Goal: Register for event/course

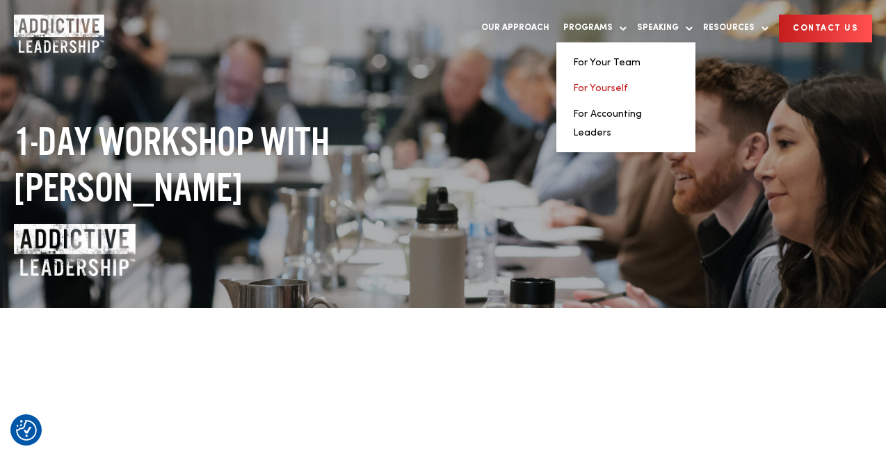
click at [597, 92] on link "For Yourself" at bounding box center [600, 88] width 55 height 10
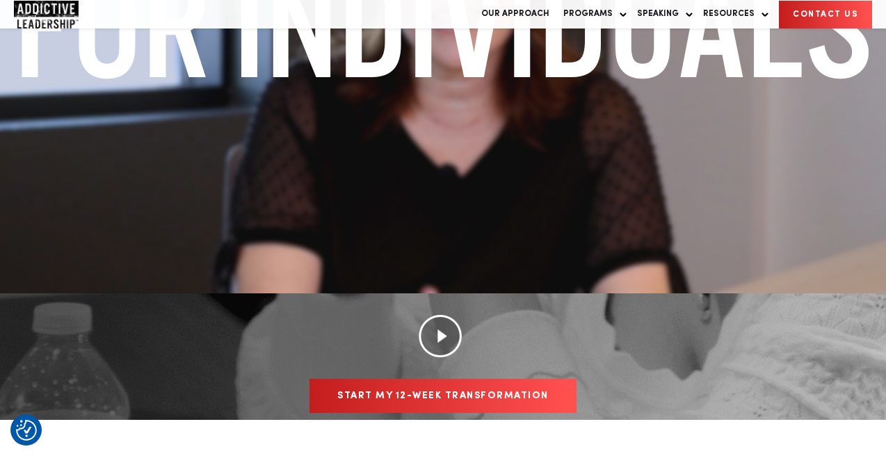
scroll to position [563, 0]
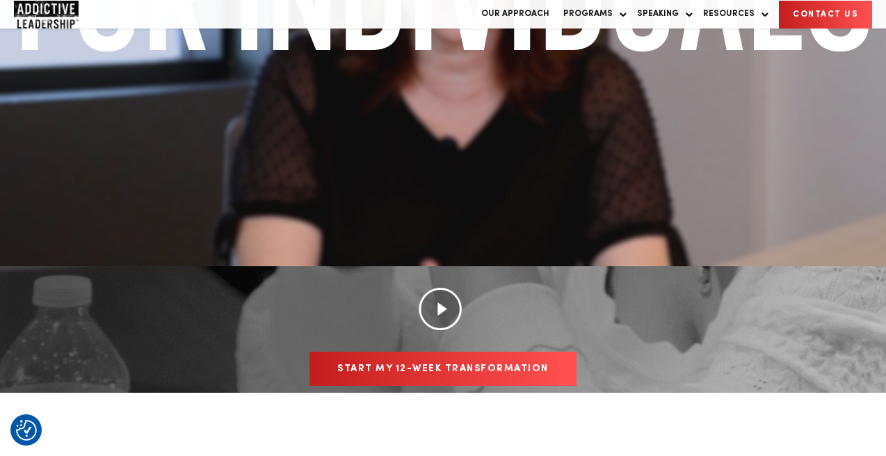
click at [388, 352] on link "Start my 12-week transformation" at bounding box center [443, 369] width 267 height 34
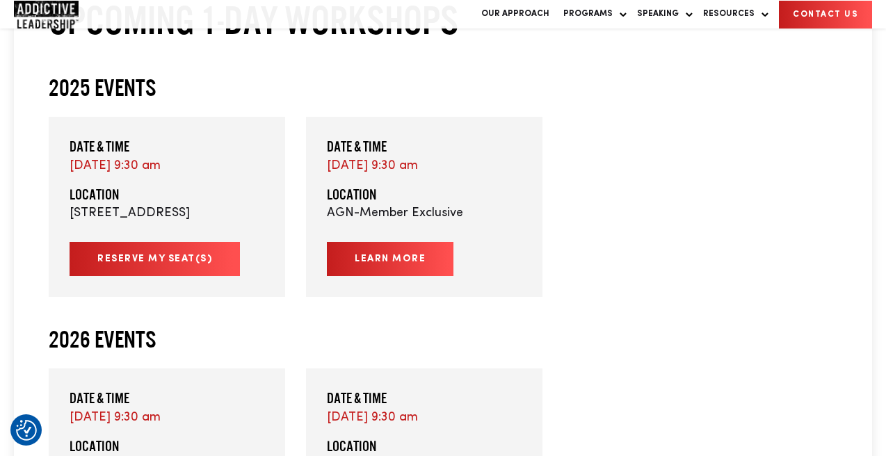
scroll to position [450, 0]
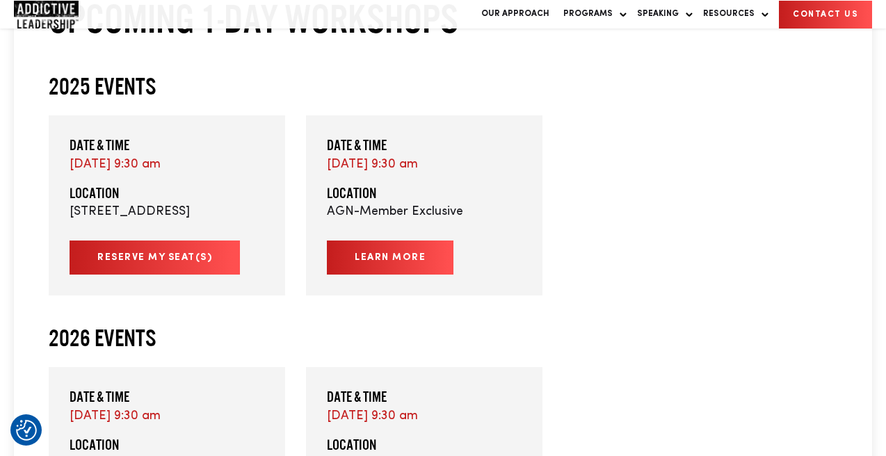
click at [176, 264] on link "Reserve My Seat(s)" at bounding box center [155, 258] width 170 height 34
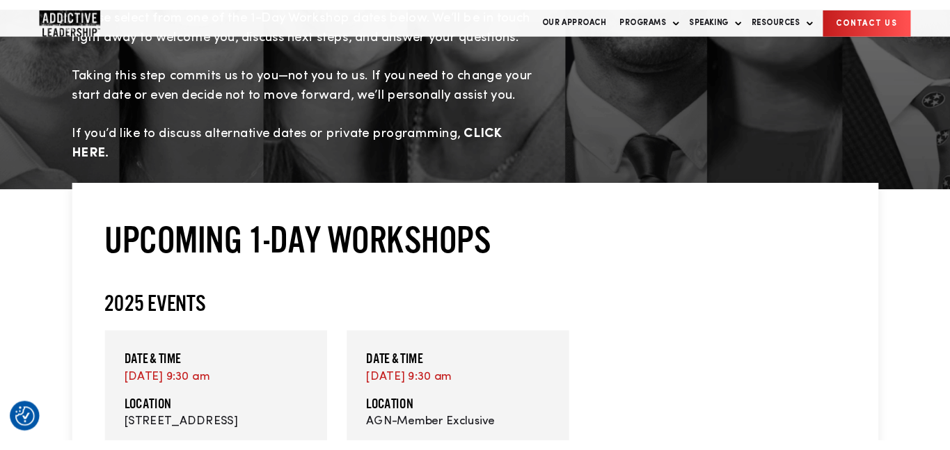
scroll to position [190, 0]
